Goal: Task Accomplishment & Management: Manage account settings

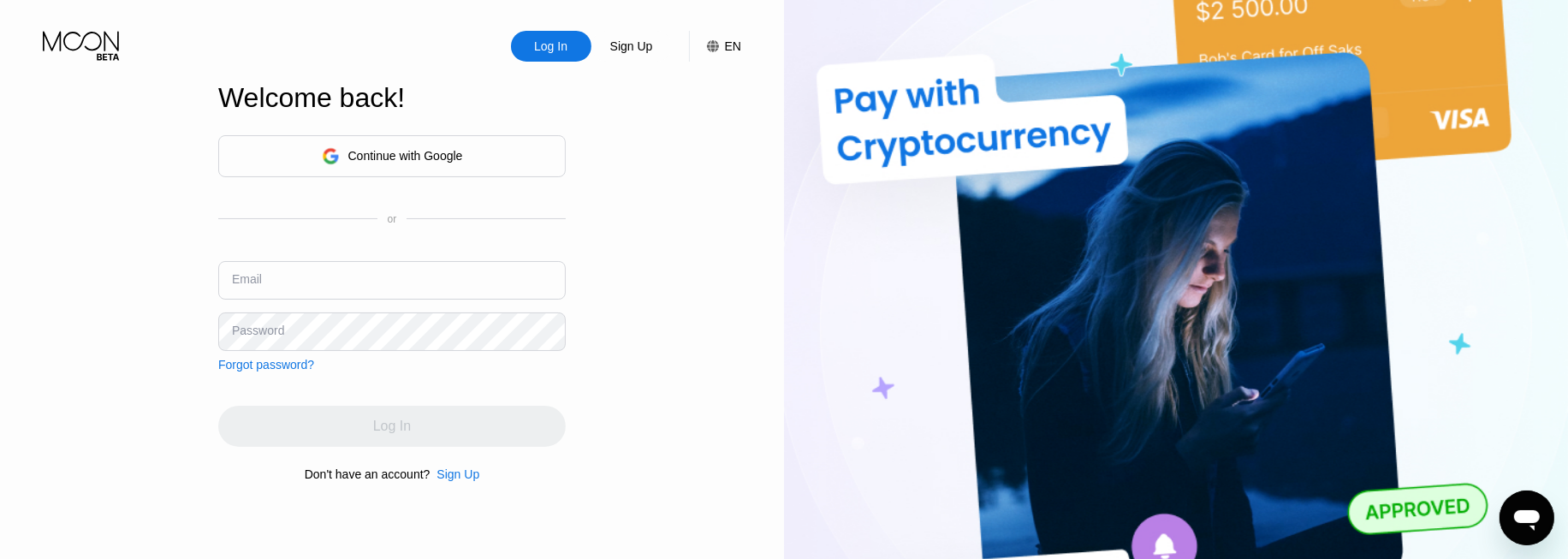
click at [378, 149] on div "Continue with Google" at bounding box center [405, 155] width 114 height 14
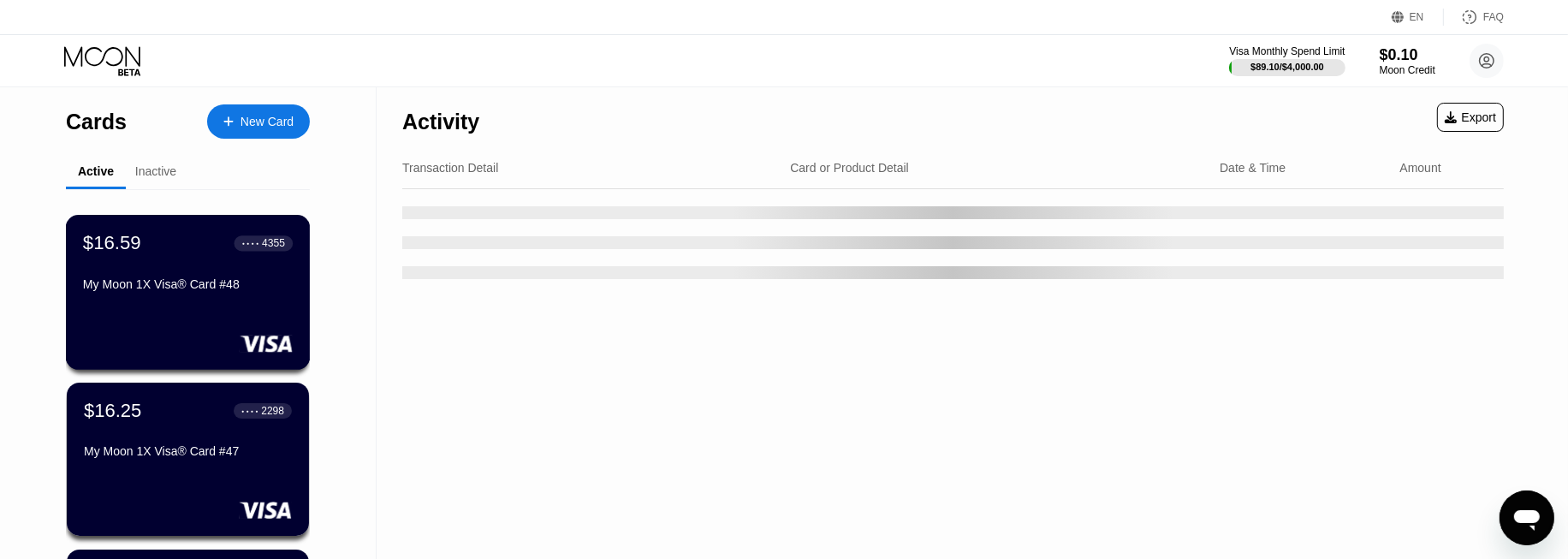
click at [218, 284] on div "My Moon 1X Visa® Card #48" at bounding box center [187, 284] width 210 height 14
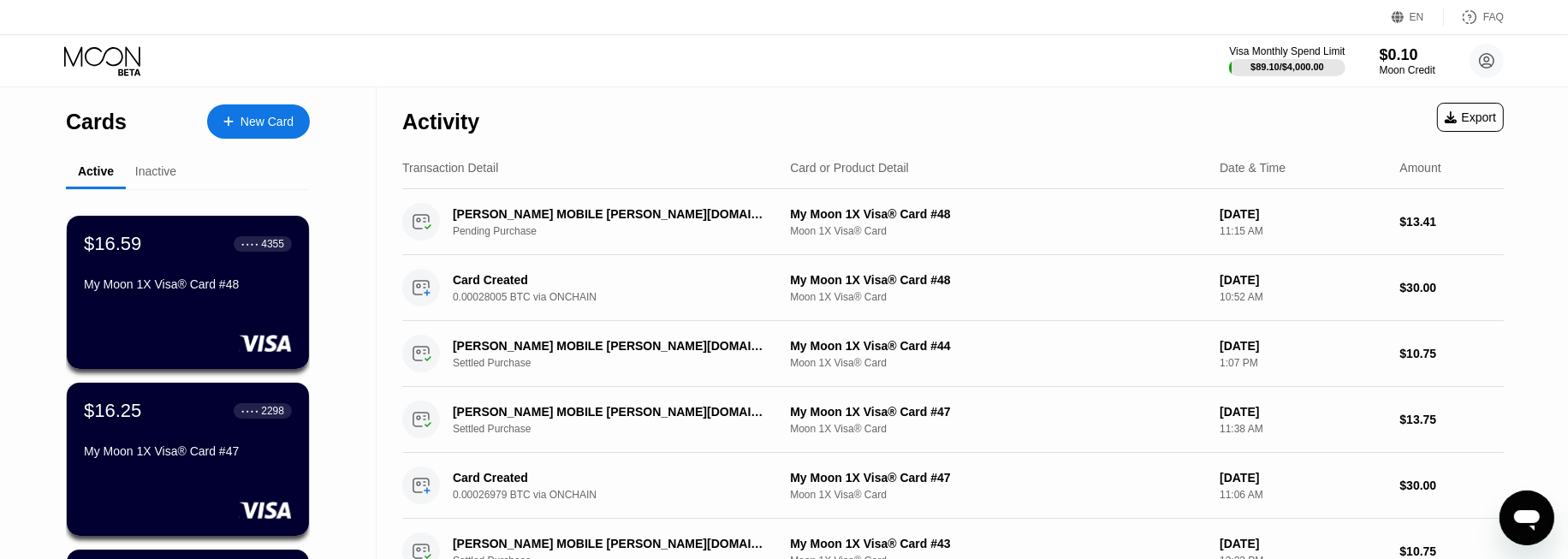
click at [769, 130] on div "Activity Export" at bounding box center [953, 117] width 1102 height 60
click at [865, 93] on div "Activity Export" at bounding box center [953, 117] width 1102 height 60
